Goal: Transaction & Acquisition: Purchase product/service

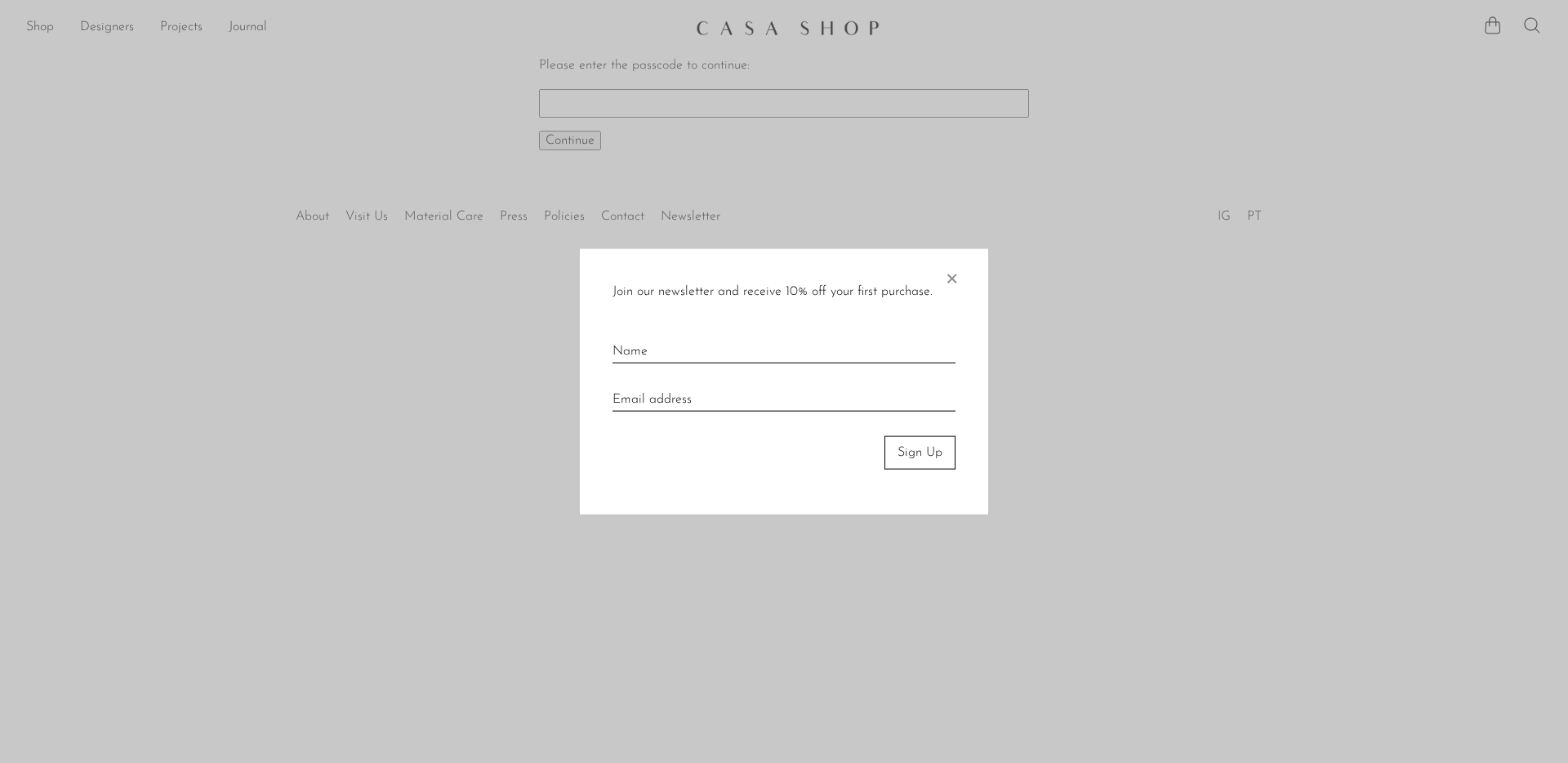
click at [953, 280] on span "×" at bounding box center [951, 274] width 16 height 52
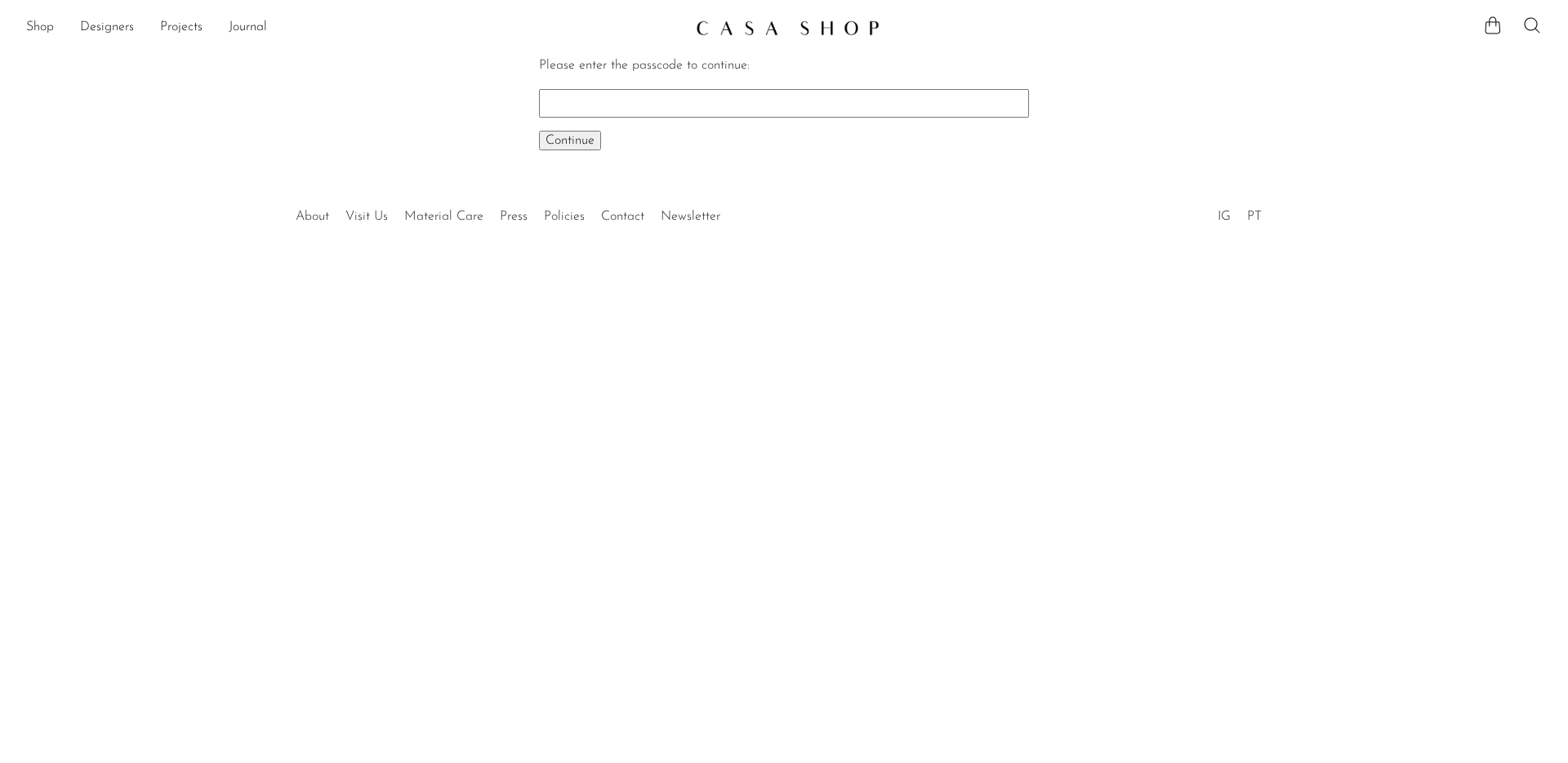
click at [752, 91] on input "Please enter the passcode to continue:" at bounding box center [784, 103] width 490 height 27
paste input "EARLY"
type input "EARLY"
click at [563, 139] on span "Continue" at bounding box center [570, 140] width 49 height 13
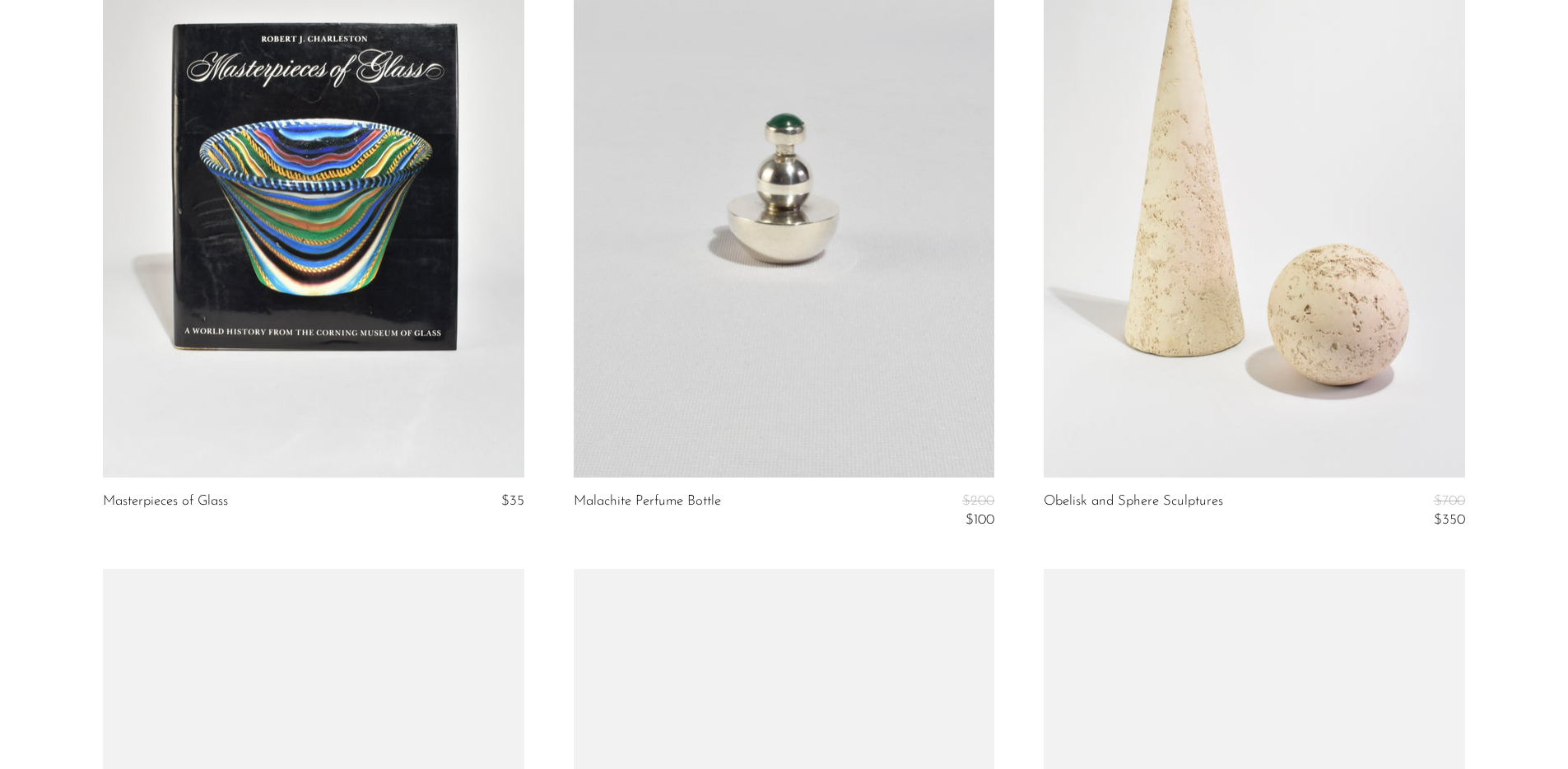
scroll to position [4303, 0]
